Goal: Navigation & Orientation: Find specific page/section

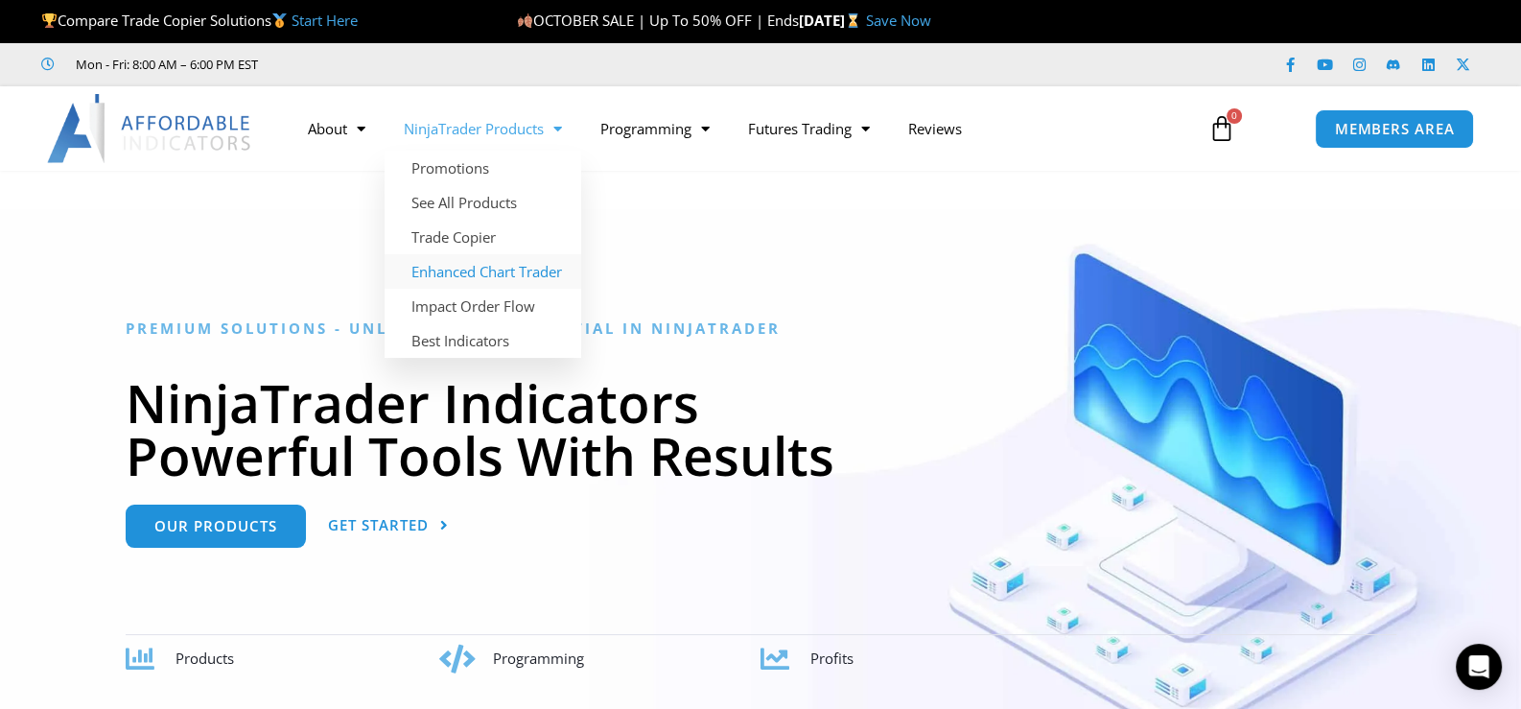
click at [521, 280] on link "Enhanced Chart Trader" at bounding box center [483, 271] width 197 height 35
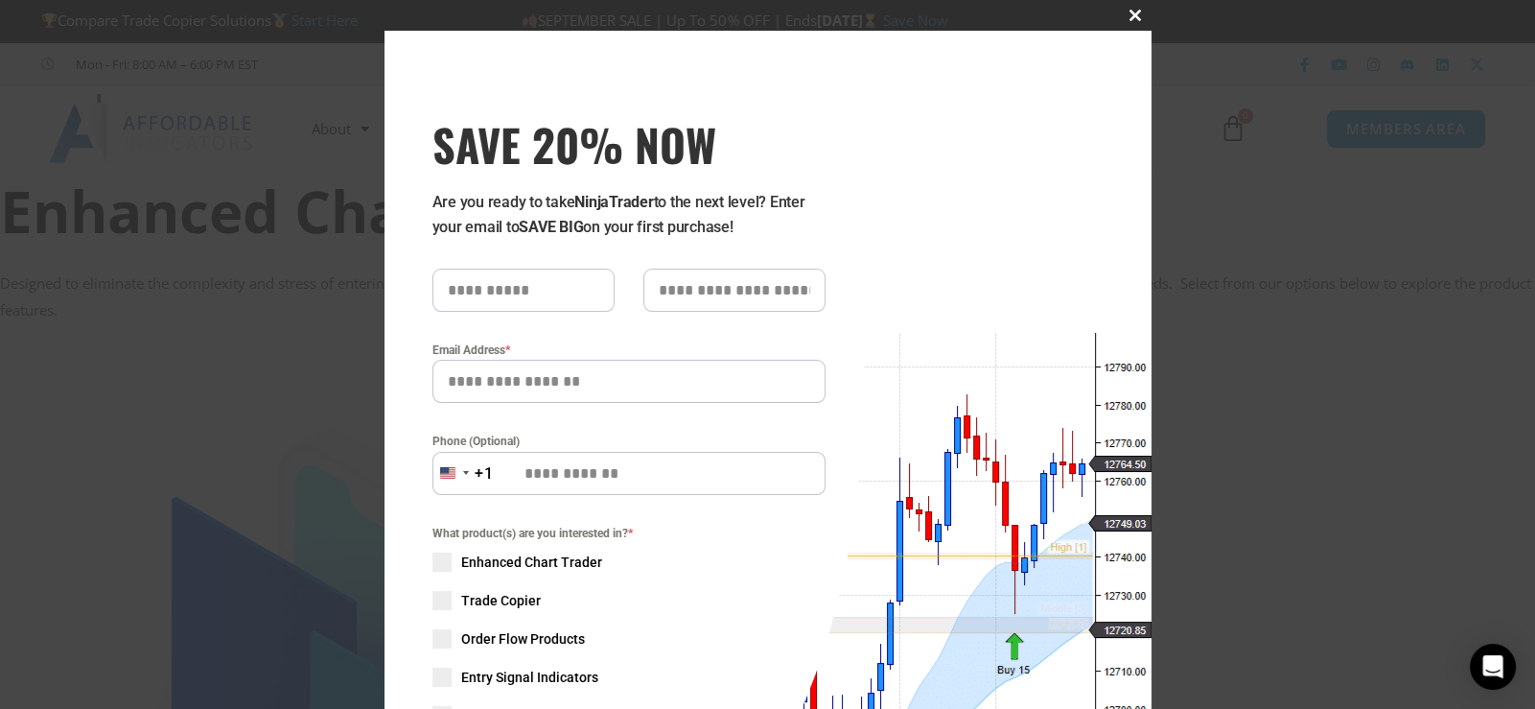
click at [1125, 12] on span "SAVE 20% NOW popup" at bounding box center [1136, 16] width 31 height 12
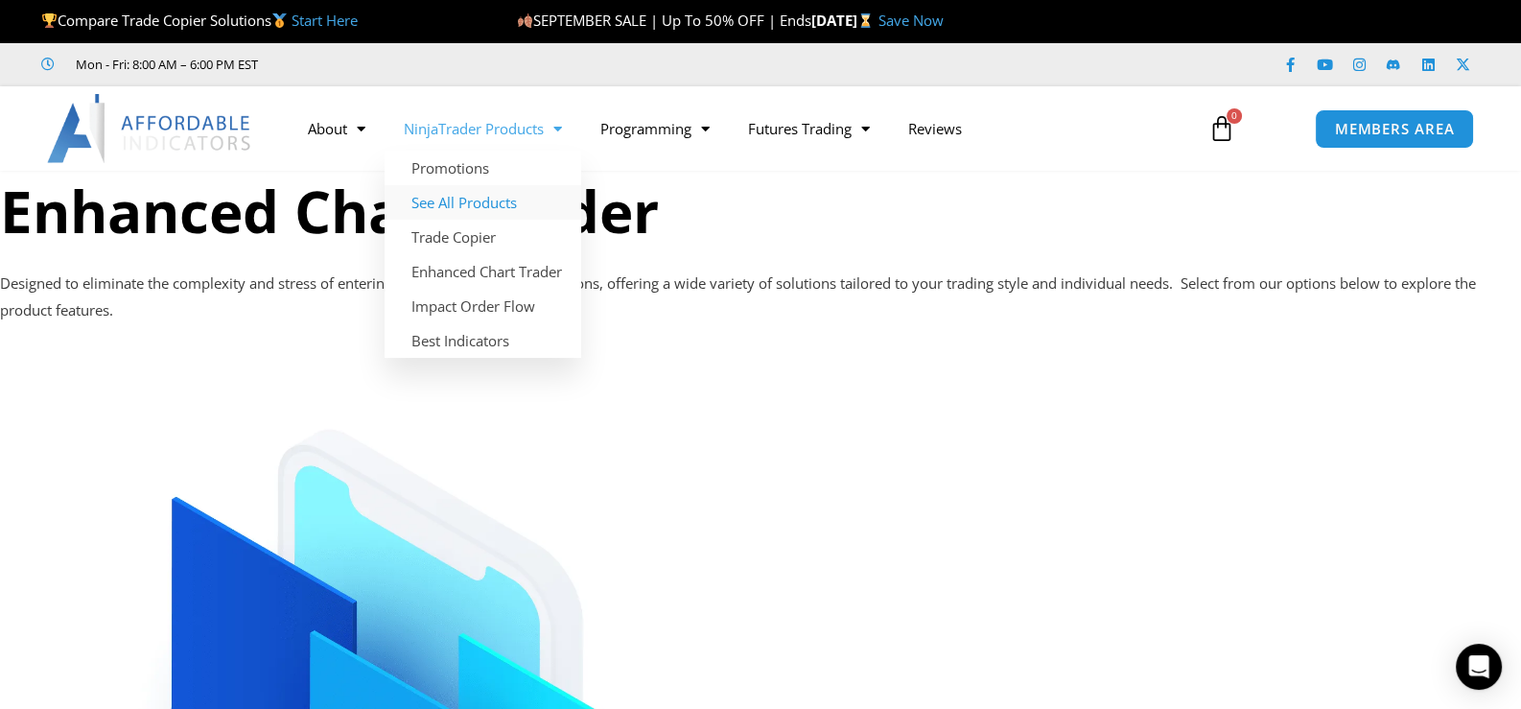
click at [518, 204] on link "See All Products" at bounding box center [483, 202] width 197 height 35
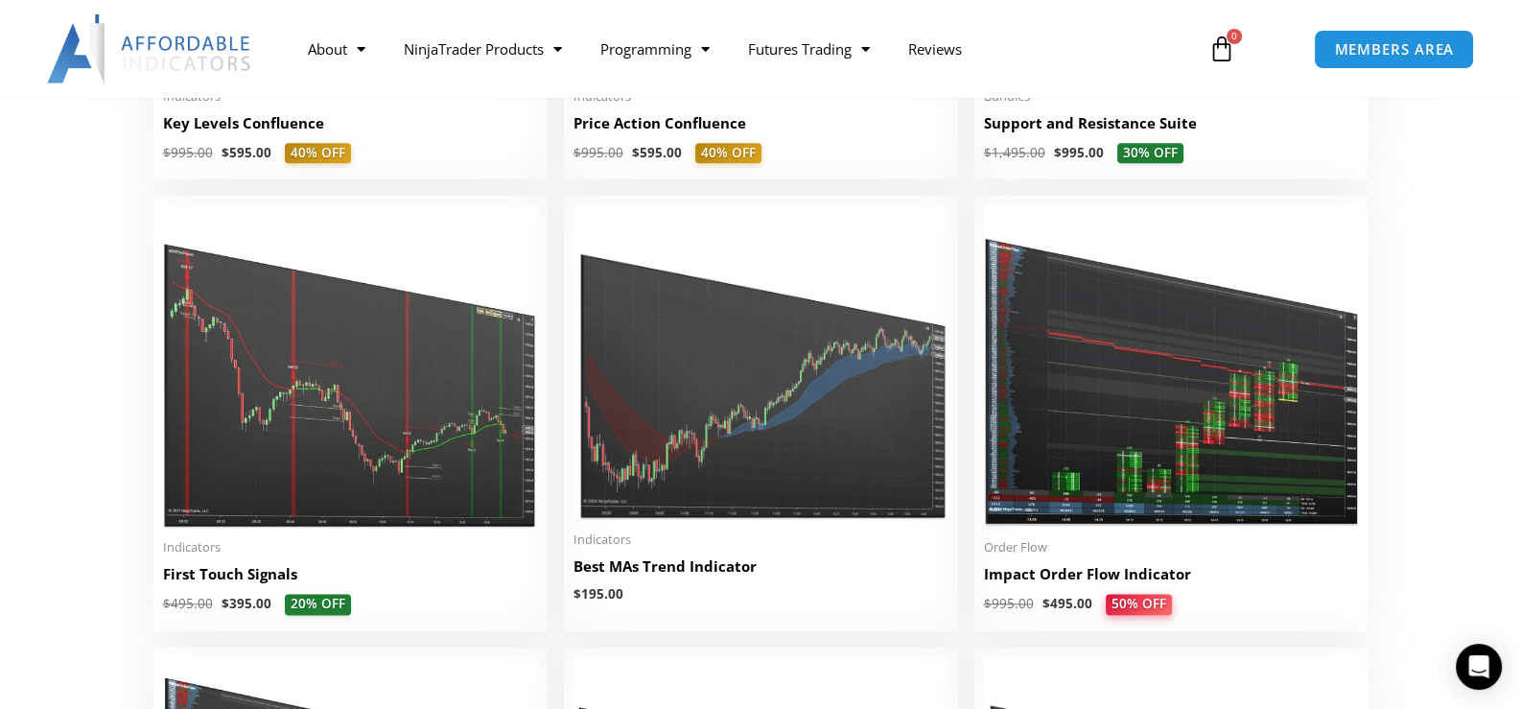
scroll to position [2748, 0]
